Goal: Task Accomplishment & Management: Manage account settings

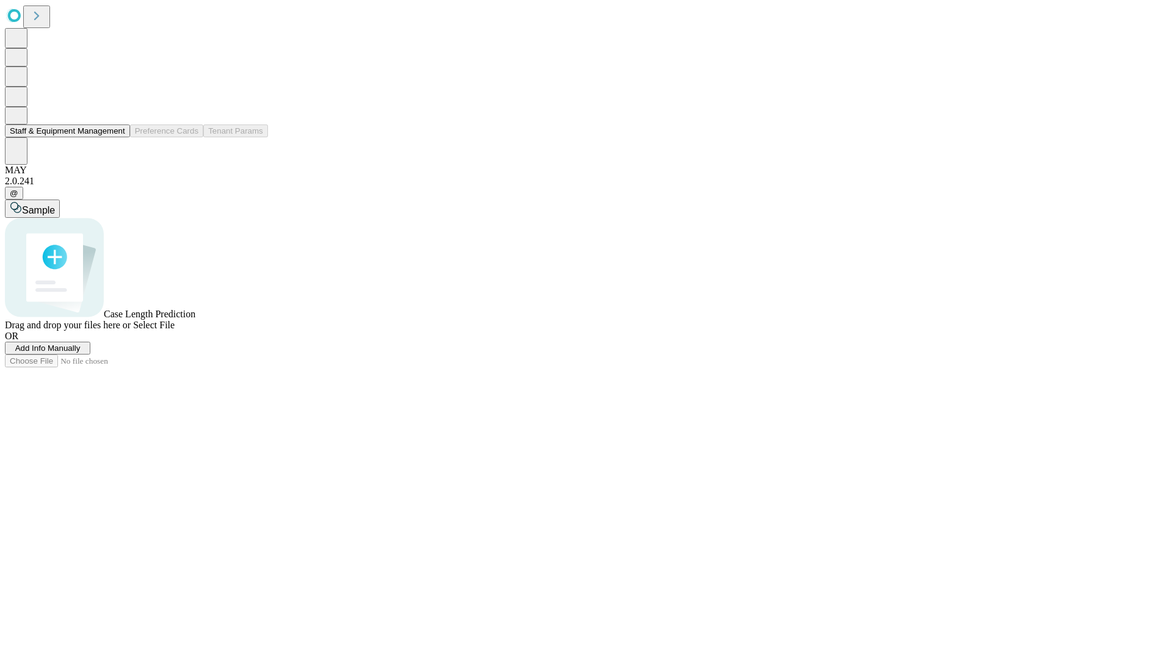
click at [117, 137] on button "Staff & Equipment Management" at bounding box center [67, 130] width 125 height 13
